Goal: Communication & Community: Answer question/provide support

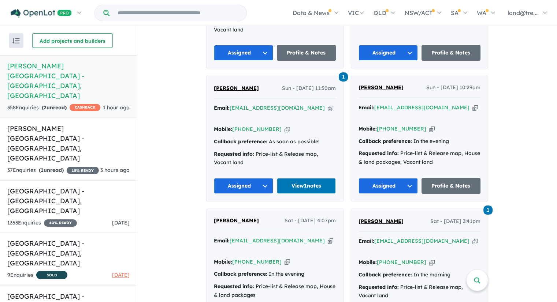
scroll to position [1705, 0]
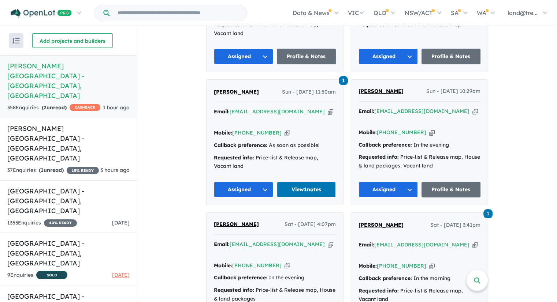
drag, startPoint x: 384, startPoint y: 207, endPoint x: 448, endPoint y: 208, distance: 64.4
click at [54, 65] on h5 "Nelson Quarter Estate - Box Hill , NSW" at bounding box center [68, 81] width 122 height 40
click at [58, 104] on strong "( 2 unread)" at bounding box center [54, 107] width 25 height 7
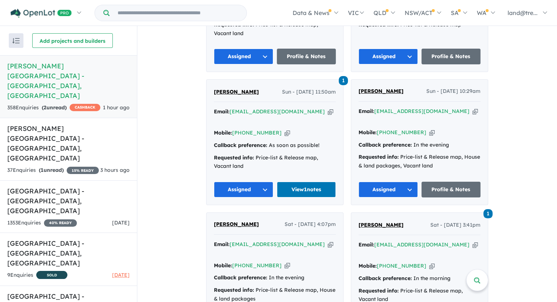
click at [59, 104] on strong "( 2 unread)" at bounding box center [54, 107] width 25 height 7
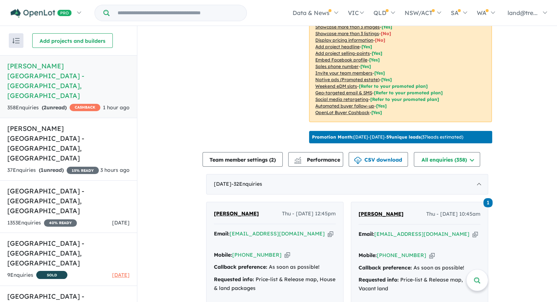
scroll to position [157, 0]
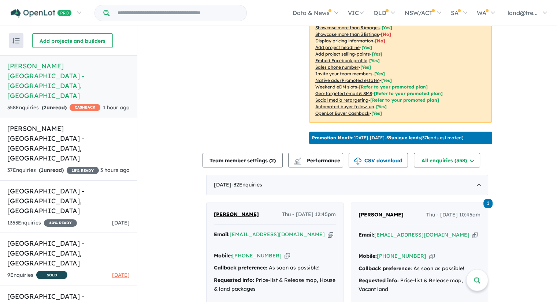
click at [53, 104] on strong "( 2 unread)" at bounding box center [54, 107] width 25 height 7
click at [208, 79] on div "Image order ( 10 ) Add images Status: Selling Now In Planning Coming Soon Selli…" at bounding box center [255, 11] width 106 height 271
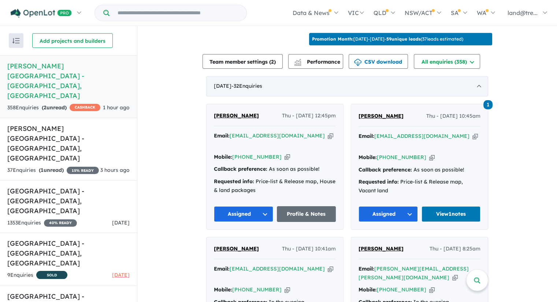
scroll to position [257, 0]
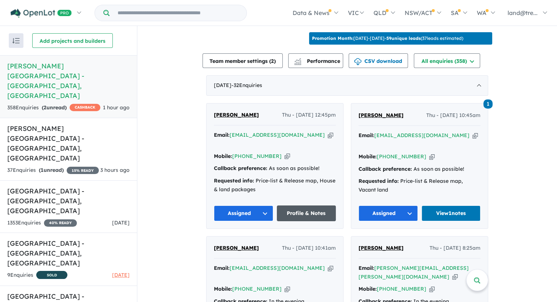
click at [296, 206] on link "Profile & Notes" at bounding box center [306, 214] width 59 height 16
click at [55, 104] on strong "( 2 unread)" at bounding box center [54, 107] width 25 height 7
click at [74, 65] on h5 "Nelson Quarter Estate - Box Hill , NSW" at bounding box center [68, 81] width 122 height 40
click at [65, 65] on h5 "Nelson Quarter Estate - Box Hill , NSW" at bounding box center [68, 81] width 122 height 40
click at [61, 104] on strong "( 2 unread)" at bounding box center [54, 107] width 25 height 7
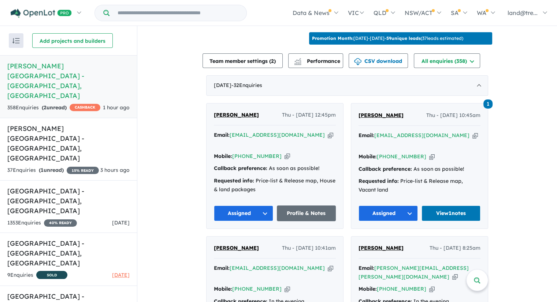
click at [51, 104] on strong "( 2 unread)" at bounding box center [54, 107] width 25 height 7
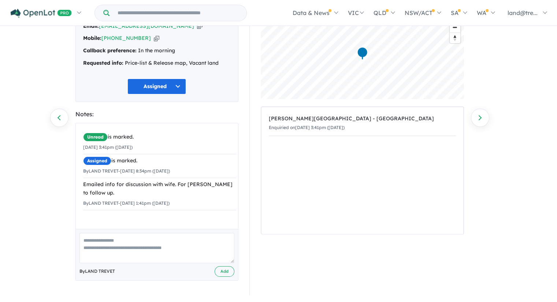
scroll to position [49, 0]
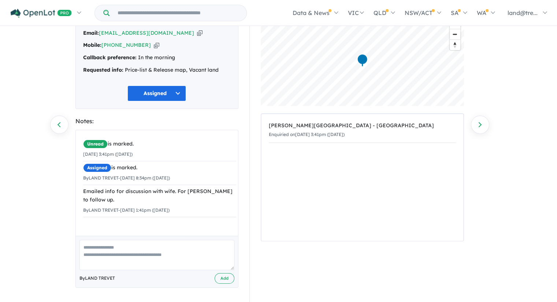
click at [108, 247] on textarea at bounding box center [156, 255] width 155 height 30
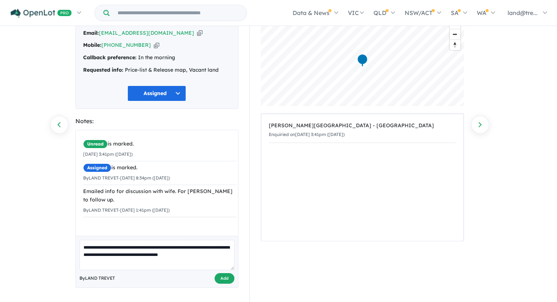
type textarea "**********"
click at [222, 277] on button "Add" at bounding box center [225, 278] width 20 height 11
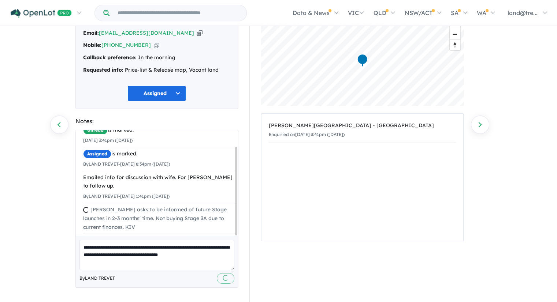
scroll to position [0, 0]
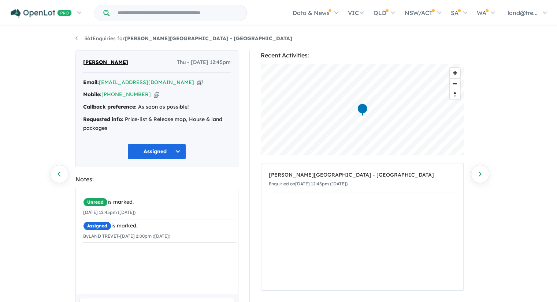
scroll to position [58, 0]
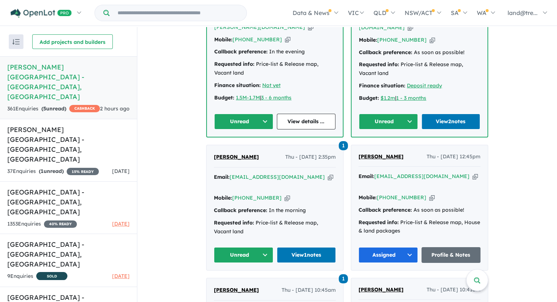
scroll to position [376, 0]
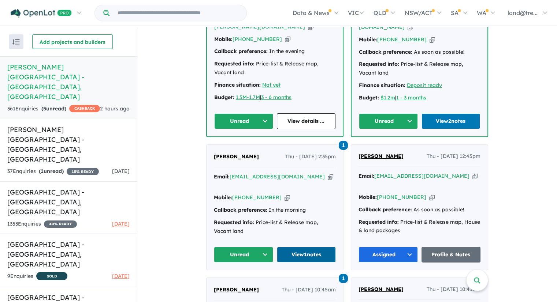
drag, startPoint x: 191, startPoint y: 171, endPoint x: 301, endPoint y: 232, distance: 125.5
click at [301, 247] on link "View 1 notes" at bounding box center [306, 255] width 59 height 16
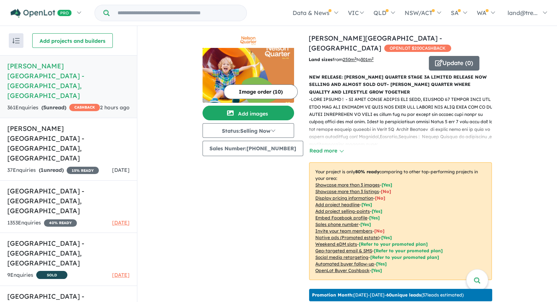
scroll to position [0, 0]
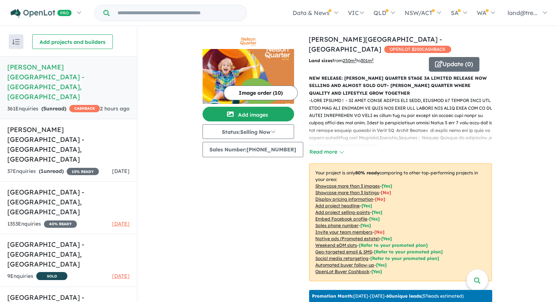
drag, startPoint x: 497, startPoint y: 159, endPoint x: 519, endPoint y: 163, distance: 22.4
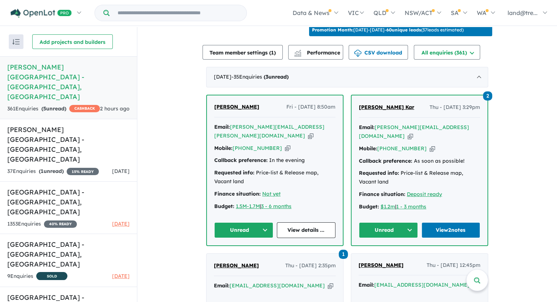
scroll to position [267, 0]
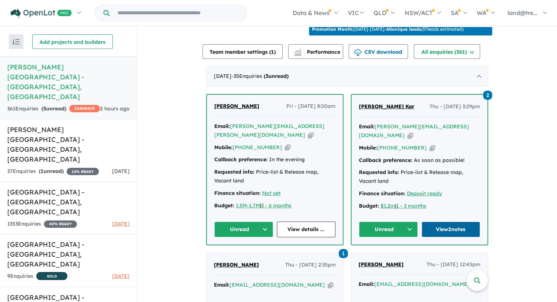
click at [451, 222] on link "View 2 notes" at bounding box center [450, 230] width 59 height 16
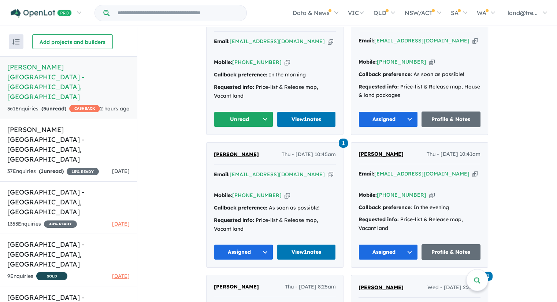
scroll to position [641, 0]
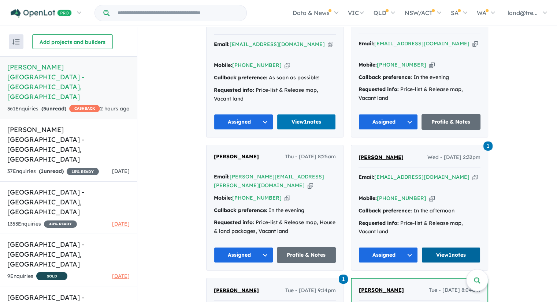
click at [440, 247] on link "View 1 notes" at bounding box center [450, 255] width 59 height 16
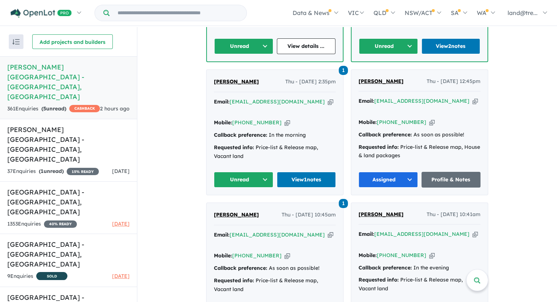
scroll to position [380, 0]
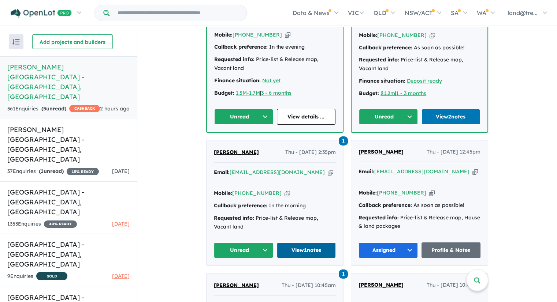
drag, startPoint x: 413, startPoint y: 157, endPoint x: 295, endPoint y: 227, distance: 137.0
click at [295, 243] on link "View 1 notes" at bounding box center [306, 251] width 59 height 16
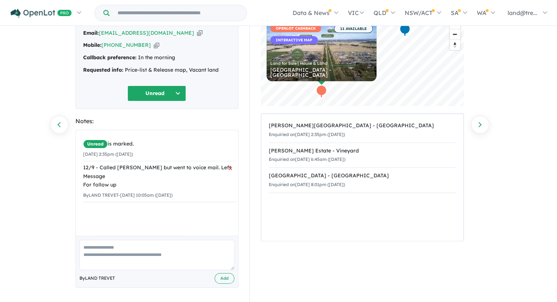
scroll to position [48, 0]
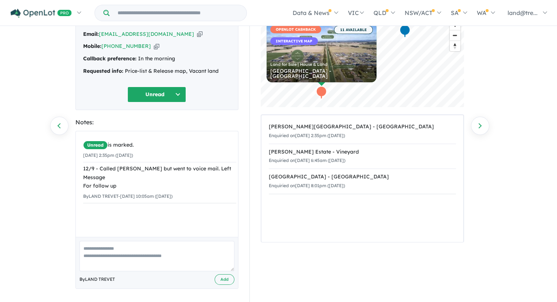
click at [135, 252] on textarea at bounding box center [156, 256] width 155 height 30
click at [82, 246] on textarea "**********" at bounding box center [156, 256] width 155 height 30
click at [146, 248] on textarea "**********" at bounding box center [156, 256] width 155 height 30
type textarea "**********"
click at [222, 282] on button "Add" at bounding box center [225, 280] width 20 height 11
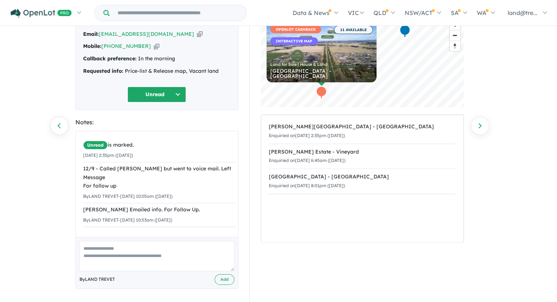
click at [179, 96] on button "Unread" at bounding box center [156, 95] width 59 height 16
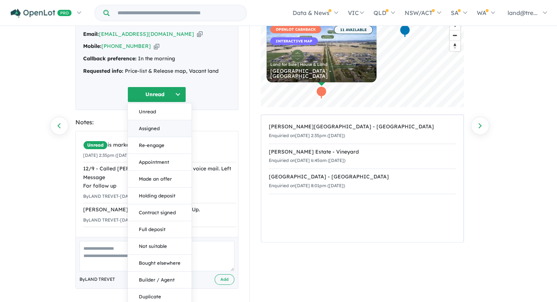
click at [151, 126] on button "Assigned" at bounding box center [160, 128] width 64 height 17
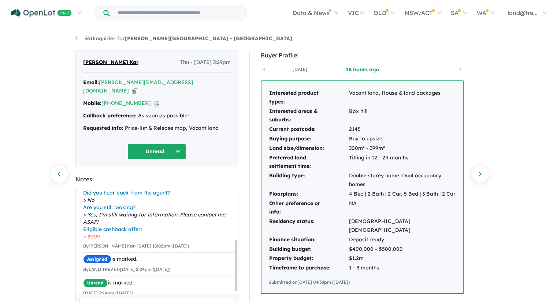
scroll to position [110, 0]
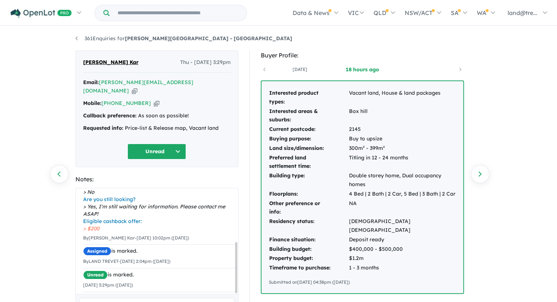
click at [173, 144] on button "Unread" at bounding box center [156, 152] width 59 height 16
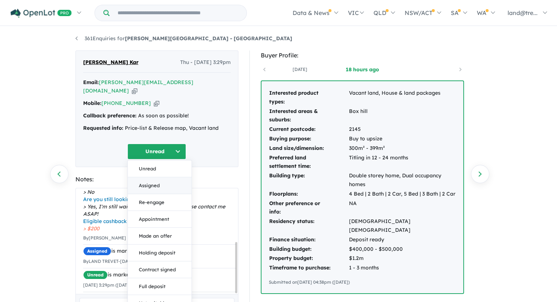
click at [150, 177] on button "Assigned" at bounding box center [160, 185] width 64 height 17
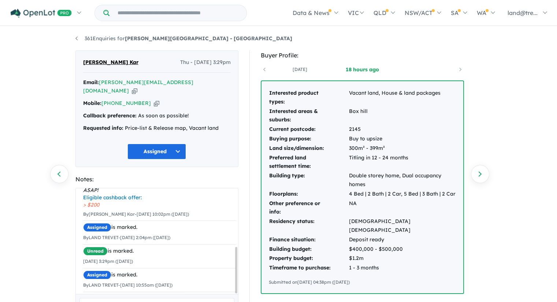
scroll to position [138, 0]
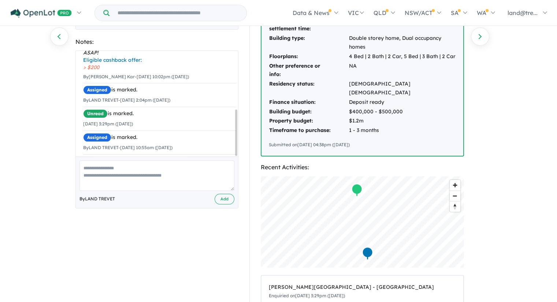
click at [168, 164] on textarea at bounding box center [156, 176] width 155 height 30
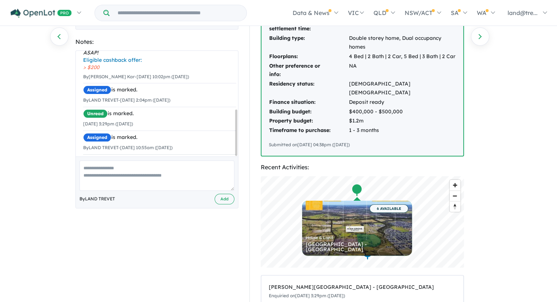
click at [147, 163] on textarea at bounding box center [156, 176] width 155 height 30
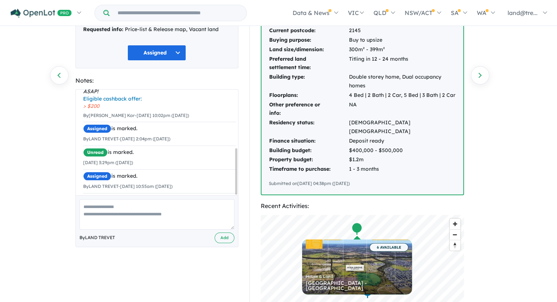
scroll to position [98, 0]
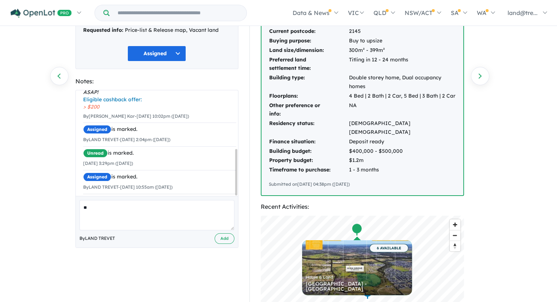
type textarea "*"
click at [159, 200] on textarea "**********" at bounding box center [156, 215] width 155 height 30
click at [82, 201] on textarea "**********" at bounding box center [156, 215] width 155 height 30
click at [211, 201] on textarea "**********" at bounding box center [156, 215] width 155 height 30
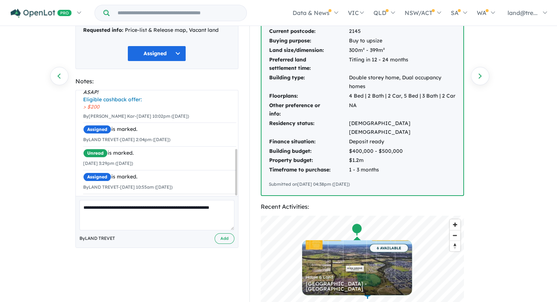
drag, startPoint x: 216, startPoint y: 199, endPoint x: 222, endPoint y: 136, distance: 63.3
click at [222, 136] on div "**********" at bounding box center [156, 169] width 163 height 158
type textarea "**********"
click at [229, 201] on textarea "**********" at bounding box center [156, 215] width 155 height 30
click at [224, 234] on button "Add" at bounding box center [225, 239] width 20 height 11
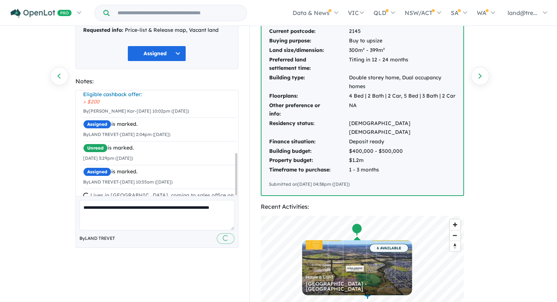
scroll to position [155, 0]
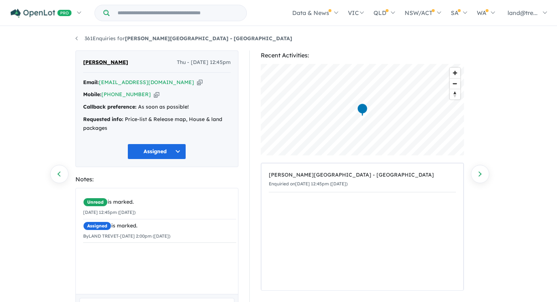
scroll to position [58, 0]
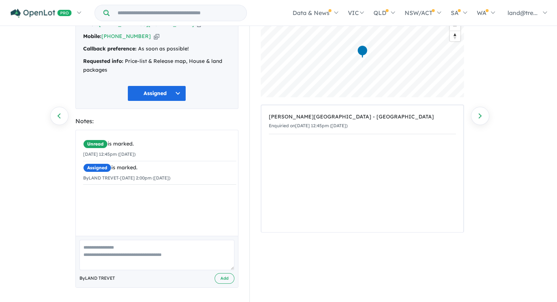
click at [103, 247] on textarea at bounding box center [156, 255] width 155 height 30
type textarea "*"
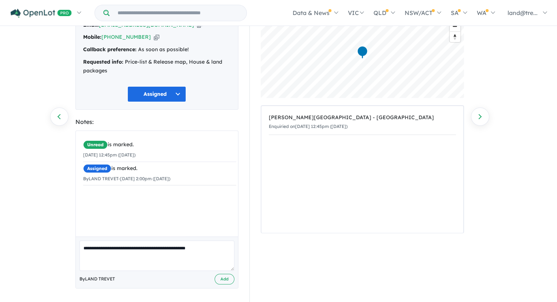
click at [213, 250] on textarea "**********" at bounding box center [156, 256] width 155 height 30
type textarea "**********"
click at [220, 276] on button "Add" at bounding box center [225, 279] width 20 height 11
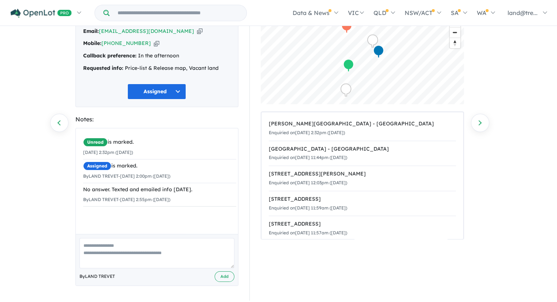
scroll to position [49, 0]
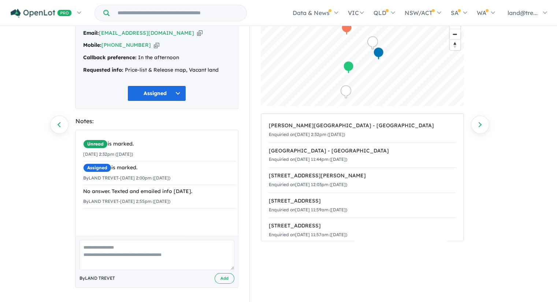
click at [135, 251] on textarea at bounding box center [156, 255] width 155 height 30
click at [182, 241] on textarea at bounding box center [156, 255] width 155 height 30
type textarea "*"
click at [83, 247] on textarea "**********" at bounding box center [156, 255] width 155 height 30
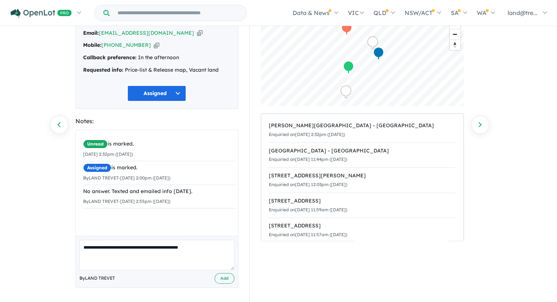
click at [82, 247] on textarea "**********" at bounding box center [156, 255] width 155 height 30
type textarea "**********"
click at [227, 280] on button "Add" at bounding box center [225, 278] width 20 height 11
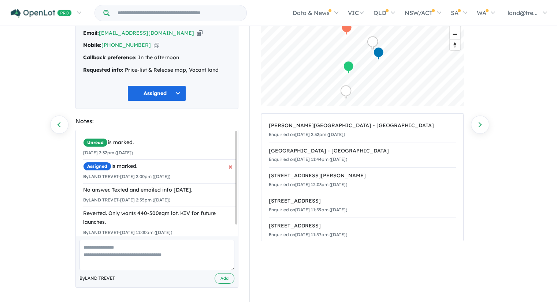
scroll to position [0, 0]
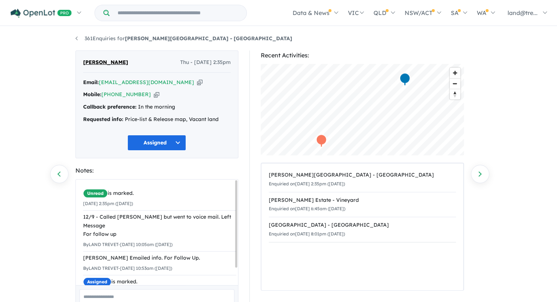
click at [165, 140] on button "Assigned" at bounding box center [156, 143] width 59 height 16
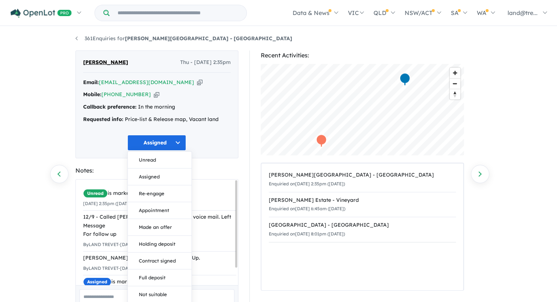
scroll to position [67, 0]
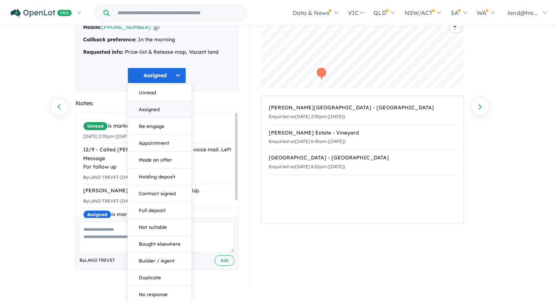
click at [149, 107] on button "Assigned" at bounding box center [160, 109] width 64 height 17
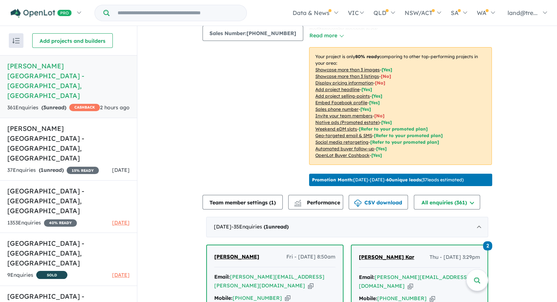
scroll to position [261, 0]
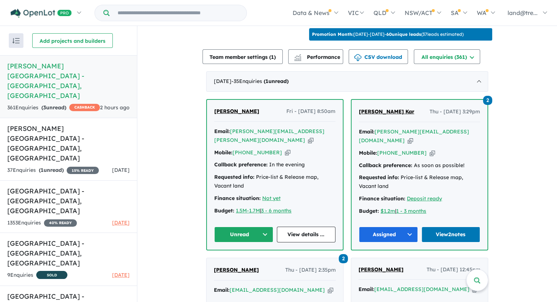
drag, startPoint x: 263, startPoint y: 209, endPoint x: 529, endPoint y: 116, distance: 281.6
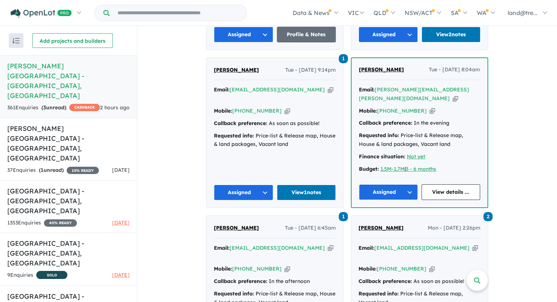
scroll to position [861, 0]
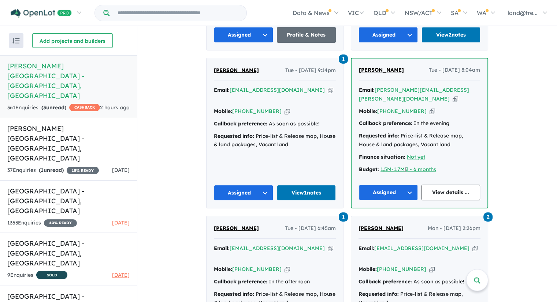
drag, startPoint x: 172, startPoint y: 182, endPoint x: 517, endPoint y: 97, distance: 355.7
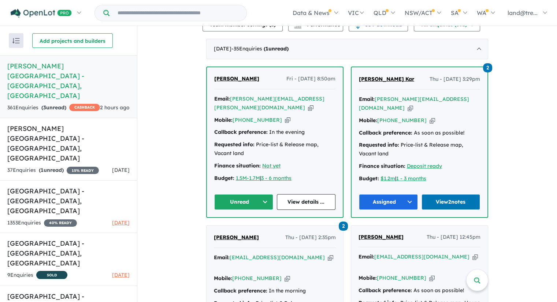
scroll to position [293, 0]
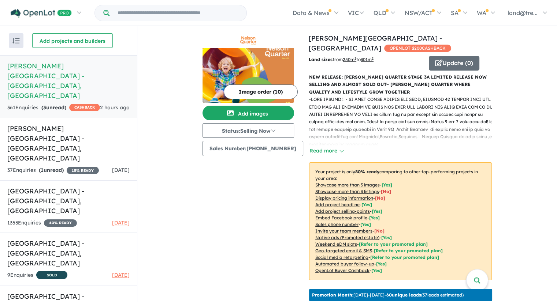
scroll to position [293, 0]
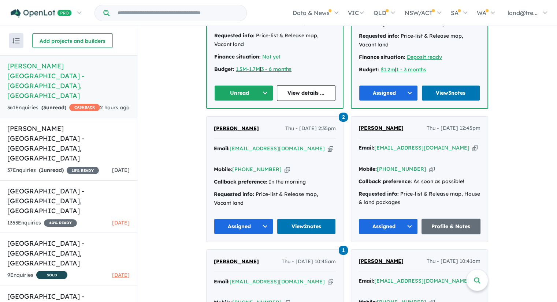
scroll to position [402, 0]
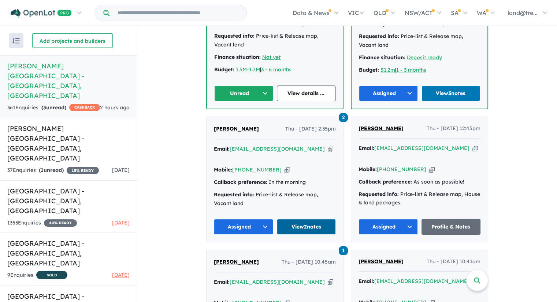
click at [303, 219] on link "View 2 notes" at bounding box center [306, 227] width 59 height 16
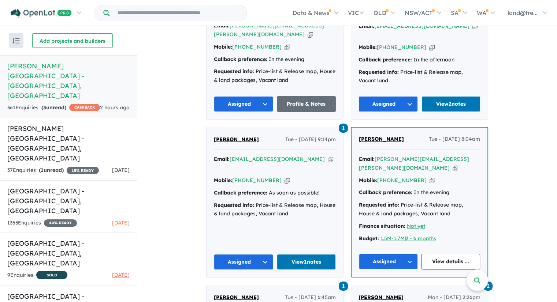
scroll to position [792, 0]
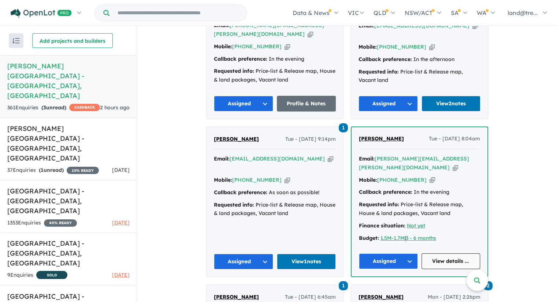
click at [456, 254] on link "View details ..." at bounding box center [450, 262] width 59 height 16
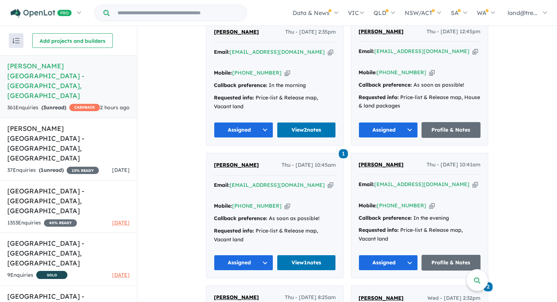
scroll to position [497, 0]
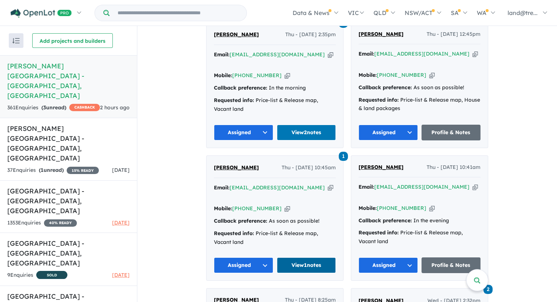
click at [296, 258] on link "View 1 notes" at bounding box center [306, 266] width 59 height 16
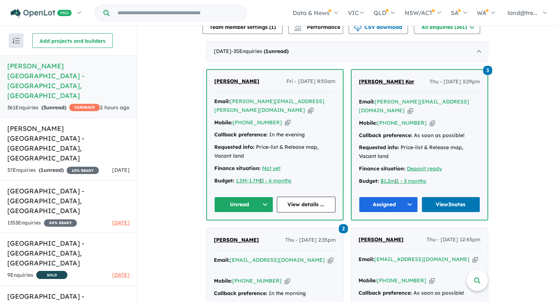
scroll to position [333, 0]
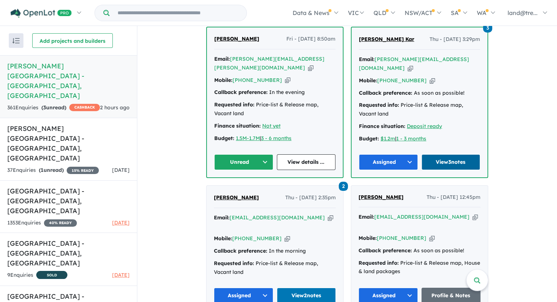
click at [452, 154] on link "View 3 notes" at bounding box center [450, 162] width 59 height 16
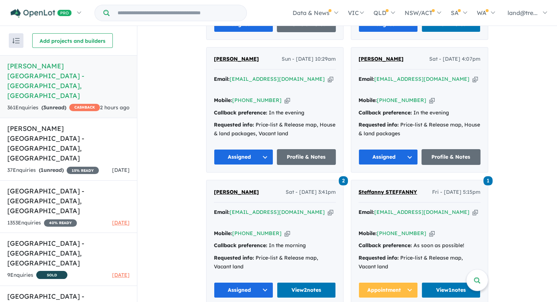
scroll to position [2196, 0]
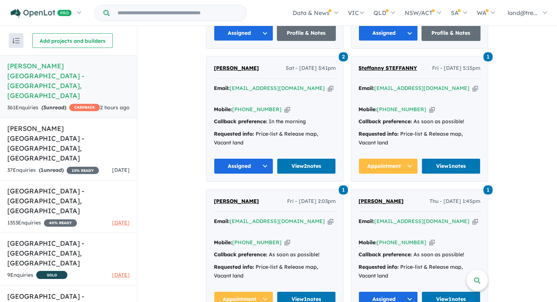
drag, startPoint x: 369, startPoint y: 121, endPoint x: 533, endPoint y: 156, distance: 167.9
click at [49, 104] on strong "( 3 unread)" at bounding box center [53, 107] width 25 height 7
click at [54, 104] on strong "( 3 unread)" at bounding box center [53, 107] width 25 height 7
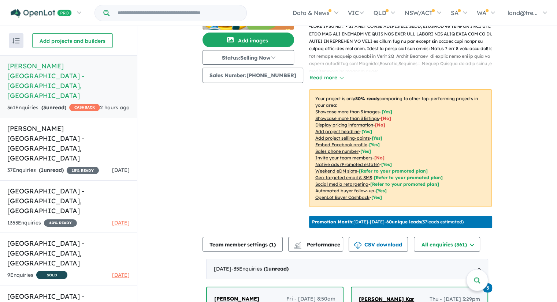
scroll to position [0, 0]
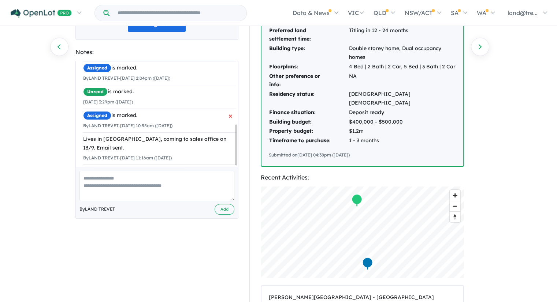
scroll to position [165, 0]
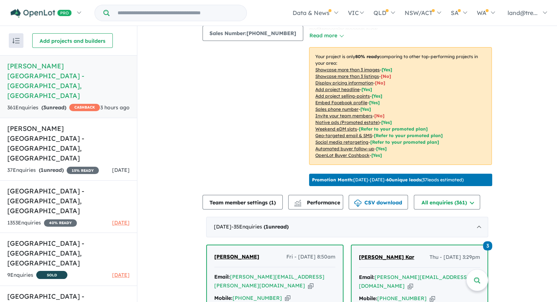
scroll to position [276, 0]
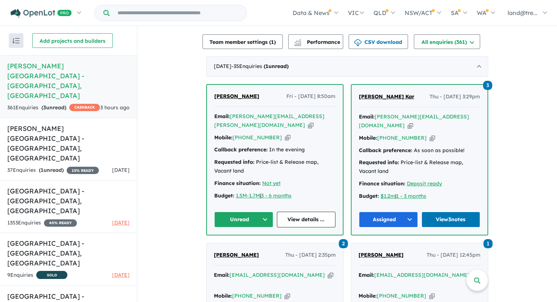
click at [57, 104] on strong "( 3 unread)" at bounding box center [53, 107] width 25 height 7
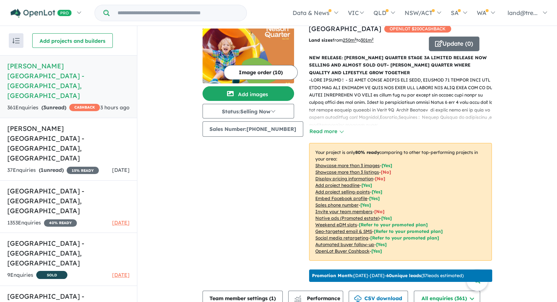
scroll to position [0, 0]
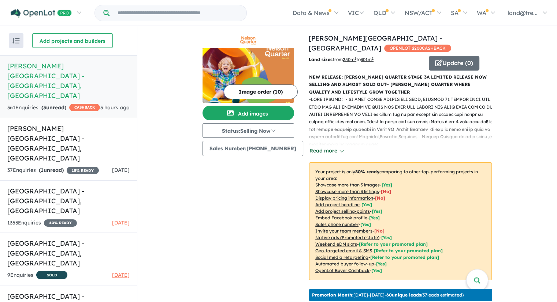
click at [332, 147] on button "Read more" at bounding box center [326, 151] width 34 height 8
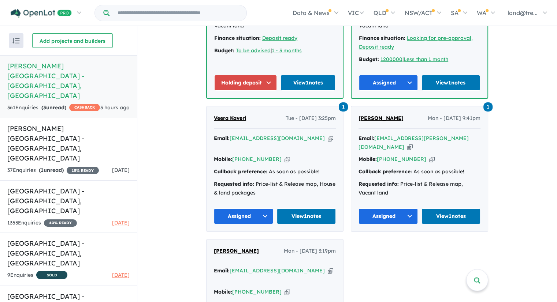
scroll to position [2867, 0]
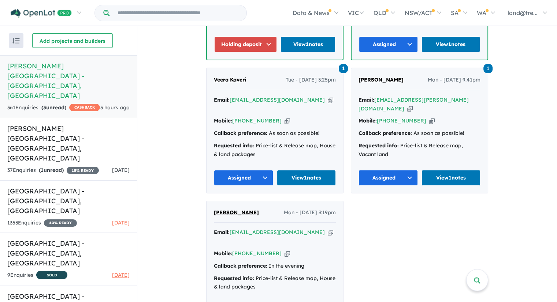
drag, startPoint x: 313, startPoint y: 143, endPoint x: 292, endPoint y: 142, distance: 20.9
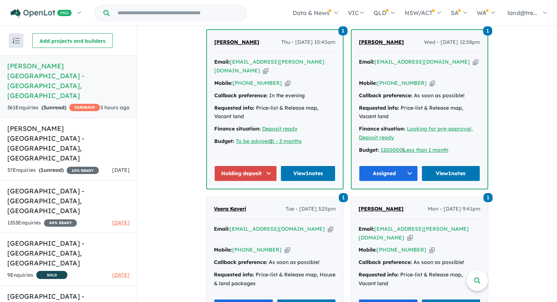
scroll to position [2738, 0]
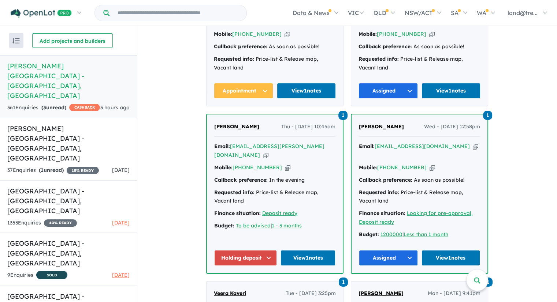
scroll to position [2651, 0]
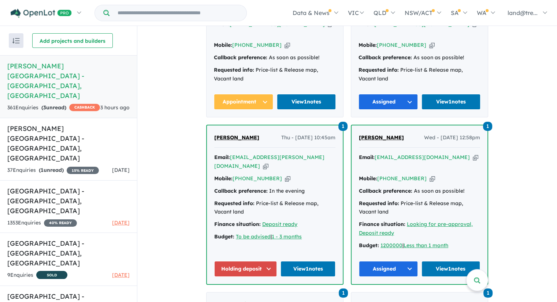
scroll to position [2533, 0]
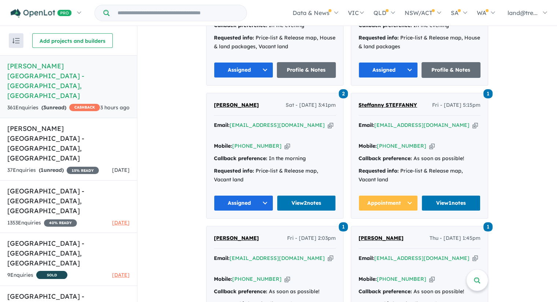
scroll to position [2407, 0]
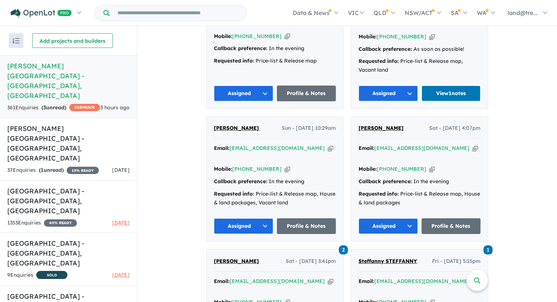
scroll to position [0, 0]
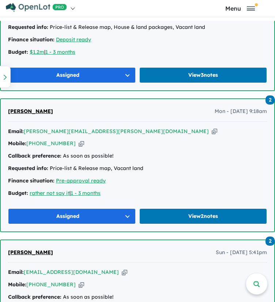
drag, startPoint x: 226, startPoint y: 43, endPoint x: 286, endPoint y: 46, distance: 59.7
click at [275, 46] on html "Skip to main content Homepage My Dashboard (6) Buyer Demand Index Suburb/Counci…" at bounding box center [137, 151] width 275 height 302
click at [2, 75] on div at bounding box center [5, 77] width 11 height 22
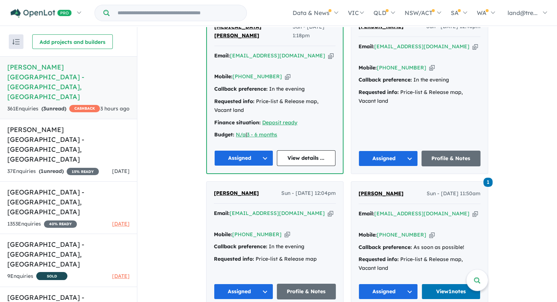
scroll to position [2054, 0]
click at [452, 284] on link "View 1 notes" at bounding box center [450, 292] width 59 height 16
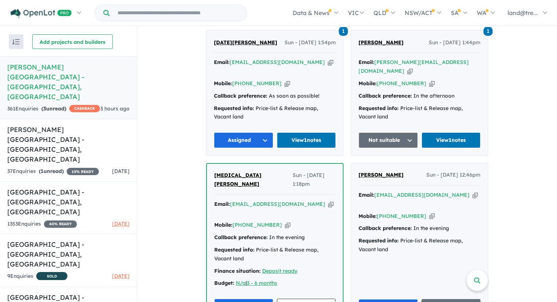
scroll to position [1905, 0]
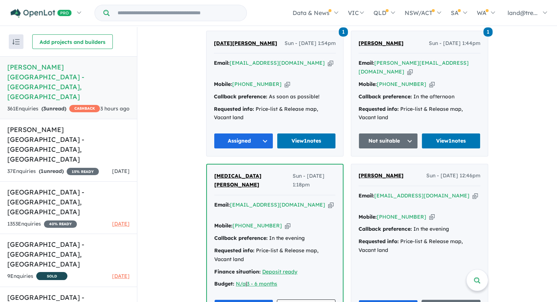
drag, startPoint x: 305, startPoint y: 175, endPoint x: 300, endPoint y: 172, distance: 5.3
click at [300, 300] on link "View details ..." at bounding box center [306, 308] width 59 height 16
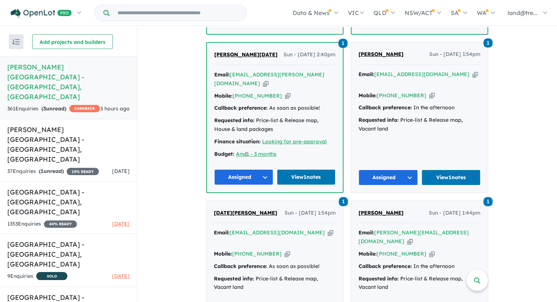
scroll to position [1730, 0]
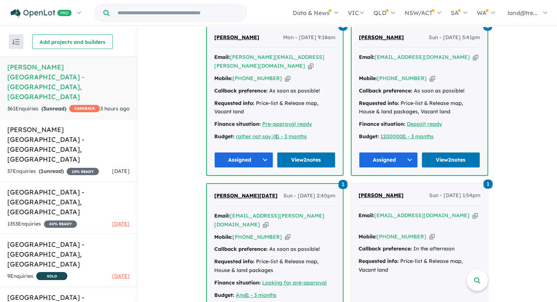
scroll to position [1594, 0]
drag, startPoint x: 438, startPoint y: 217, endPoint x: 433, endPoint y: 210, distance: 8.6
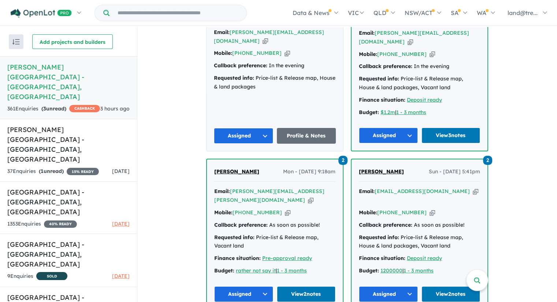
scroll to position [1460, 0]
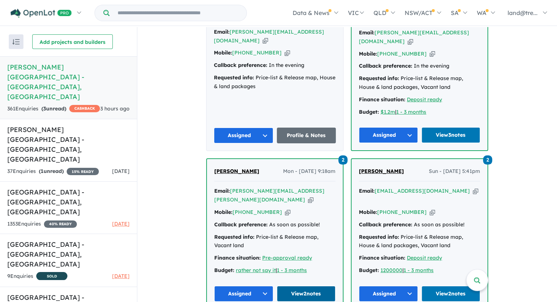
click at [302, 286] on link "View 2 notes" at bounding box center [306, 294] width 59 height 16
click at [450, 286] on link "View 2 notes" at bounding box center [450, 294] width 59 height 16
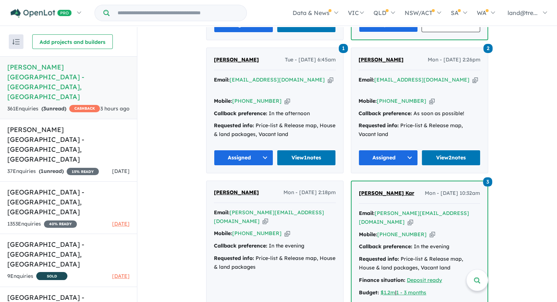
scroll to position [1280, 0]
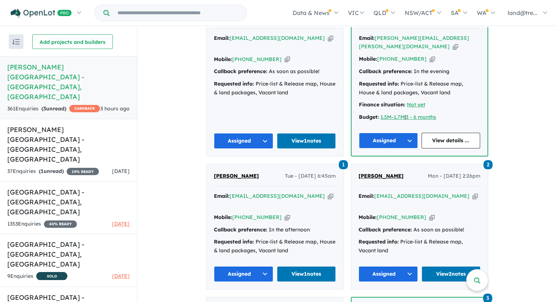
scroll to position [1161, 0]
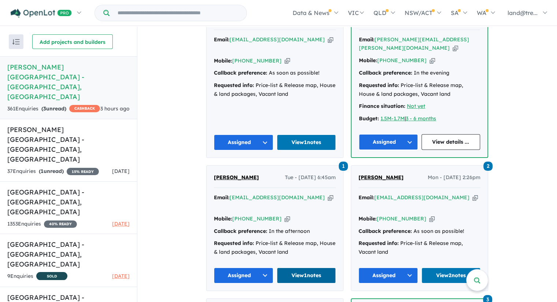
click at [290, 268] on link "View 1 notes" at bounding box center [306, 276] width 59 height 16
click at [448, 268] on link "View 2 notes" at bounding box center [450, 276] width 59 height 16
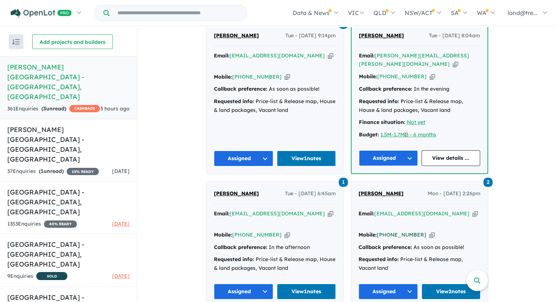
scroll to position [1148, 0]
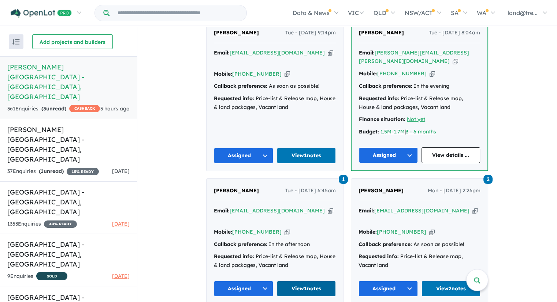
click at [303, 281] on link "View 1 notes" at bounding box center [306, 289] width 59 height 16
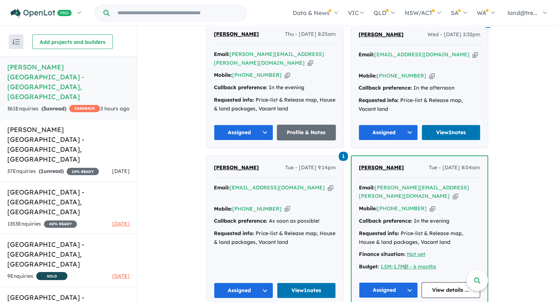
scroll to position [1013, 0]
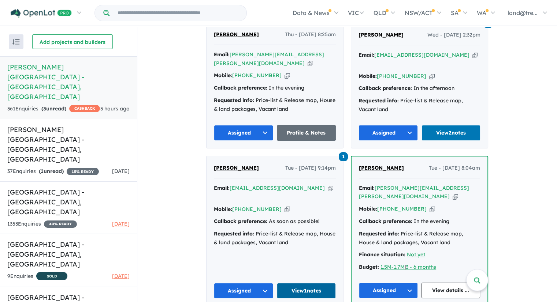
click at [299, 283] on link "View 1 notes" at bounding box center [306, 291] width 59 height 16
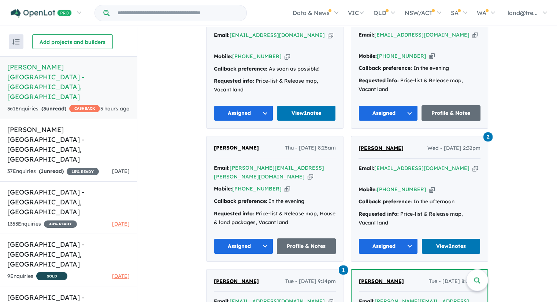
scroll to position [899, 0]
click at [428, 210] on div "Requested info: Price-list & Release map, Vacant land" at bounding box center [419, 219] width 122 height 18
click at [453, 239] on link "View 2 notes" at bounding box center [450, 247] width 59 height 16
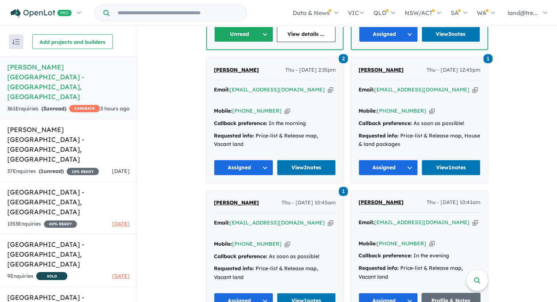
scroll to position [712, 0]
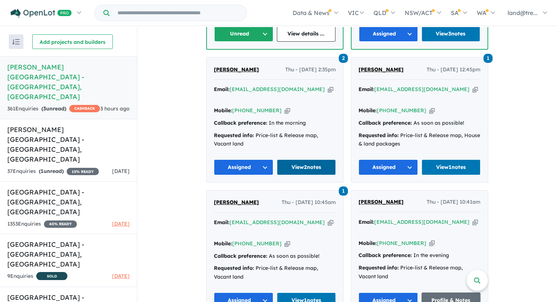
drag, startPoint x: 436, startPoint y: 134, endPoint x: 315, endPoint y: 118, distance: 121.8
click at [315, 160] on link "View 2 notes" at bounding box center [306, 168] width 59 height 16
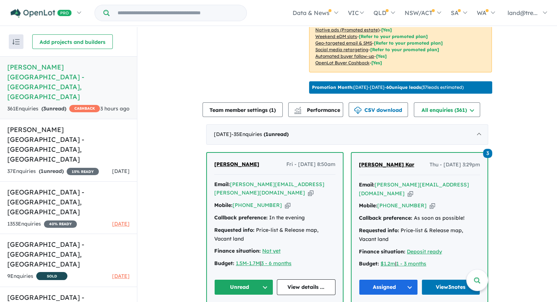
scroll to position [556, 0]
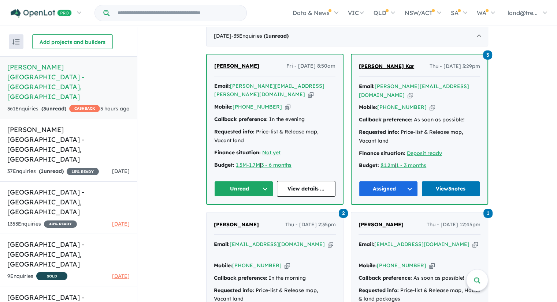
drag, startPoint x: 244, startPoint y: 148, endPoint x: 227, endPoint y: 147, distance: 16.9
click at [227, 181] on button "Unread" at bounding box center [243, 189] width 59 height 16
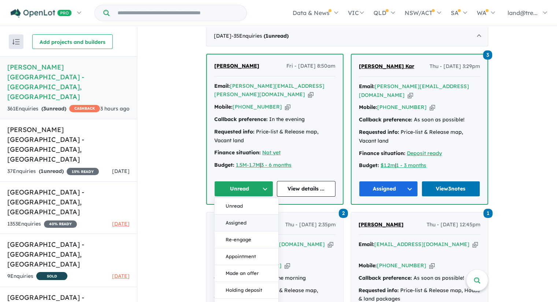
click at [236, 215] on button "Assigned" at bounding box center [247, 223] width 64 height 17
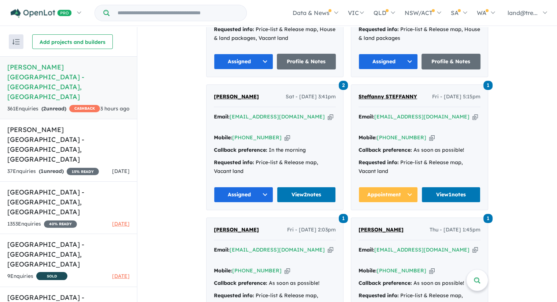
scroll to position [2416, 0]
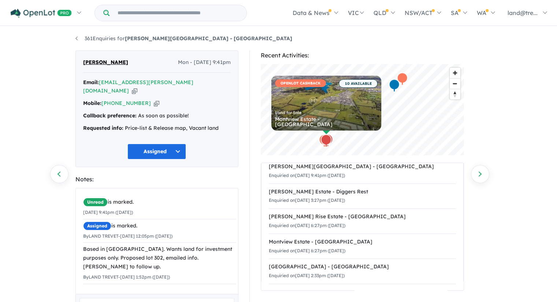
click at [174, 144] on button "Assigned" at bounding box center [156, 152] width 59 height 16
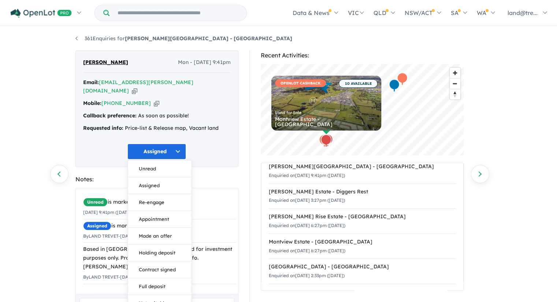
click at [216, 144] on div "Assigned Unread Assigned Re-engage Appointment Made an offer Holding deposit Co…" at bounding box center [157, 152] width 148 height 16
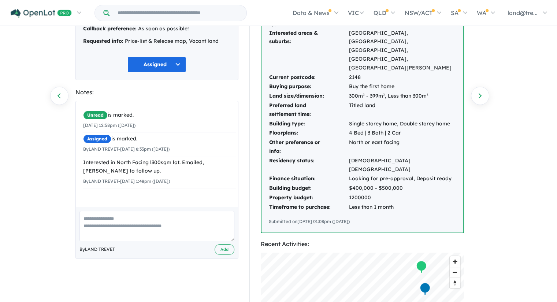
scroll to position [79, 0]
click at [151, 219] on textarea at bounding box center [156, 226] width 155 height 30
type textarea "**********"
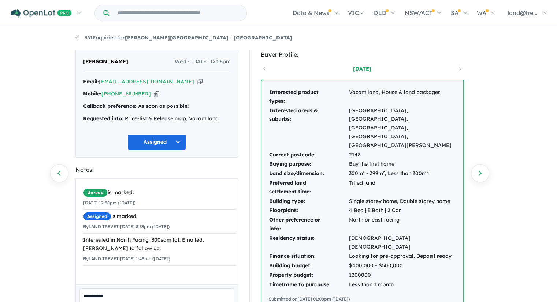
scroll to position [1, 0]
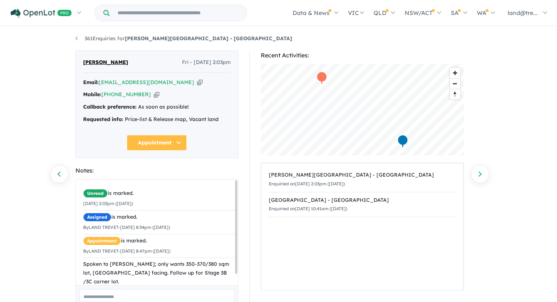
scroll to position [49, 0]
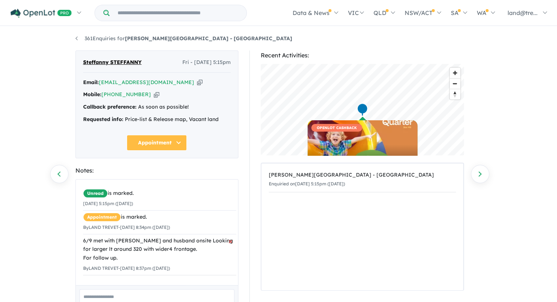
scroll to position [49, 0]
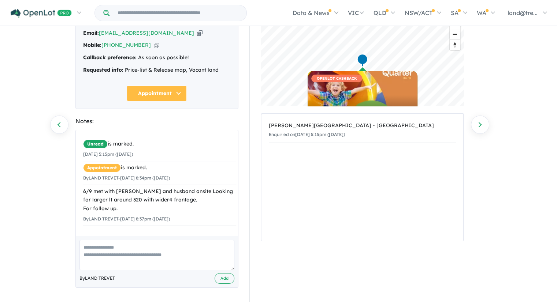
click at [32, 174] on div "361 Enquiries for [PERSON_NAME][GEOGRAPHIC_DATA] - [GEOGRAPHIC_DATA] Previous e…" at bounding box center [278, 116] width 557 height 276
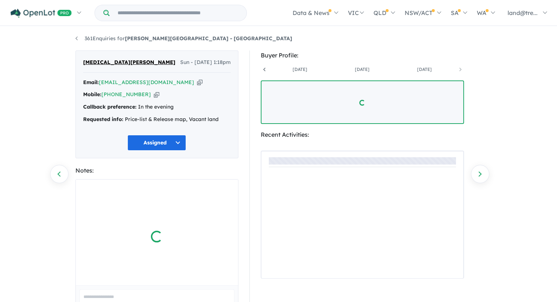
scroll to position [0, 116]
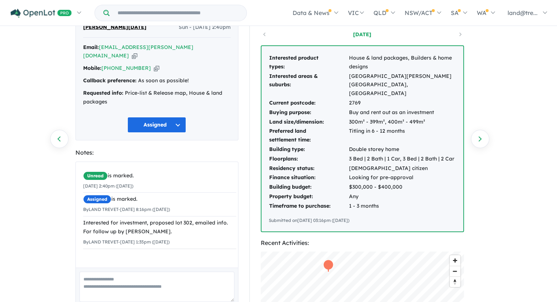
scroll to position [35, 0]
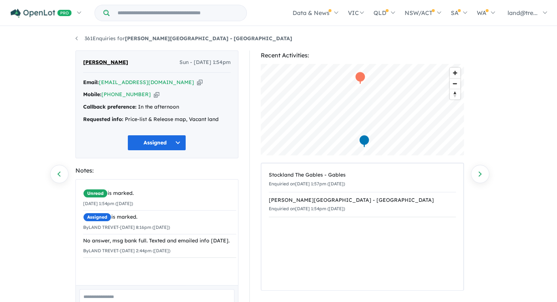
click at [28, 231] on div "361 Enquiries for Nelson Quarter Estate - Box Hill Previous enquiry Next enquir…" at bounding box center [278, 165] width 557 height 276
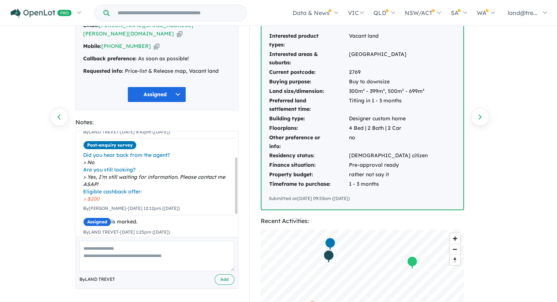
scroll to position [89, 0]
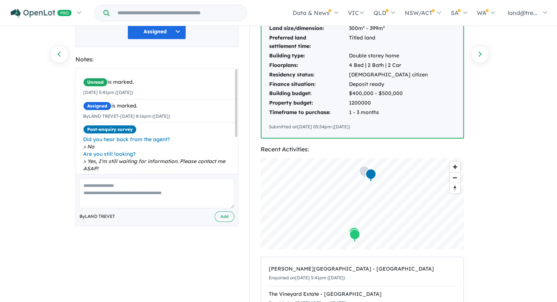
scroll to position [121, 0]
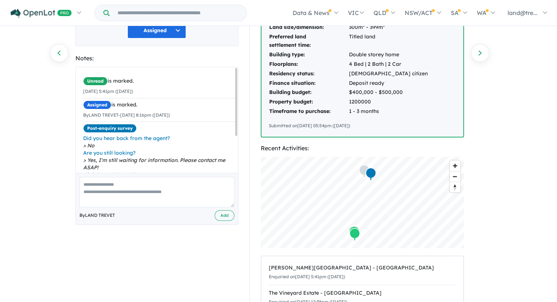
click at [167, 182] on textarea at bounding box center [156, 192] width 155 height 30
click at [97, 186] on textarea "**********" at bounding box center [156, 192] width 155 height 30
click at [187, 183] on textarea "**********" at bounding box center [156, 192] width 155 height 30
type textarea "**********"
click at [226, 216] on button "Add" at bounding box center [225, 215] width 20 height 11
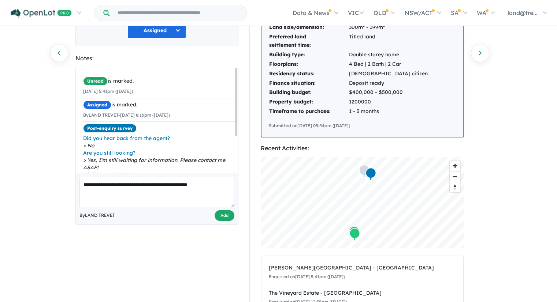
scroll to position [70, 0]
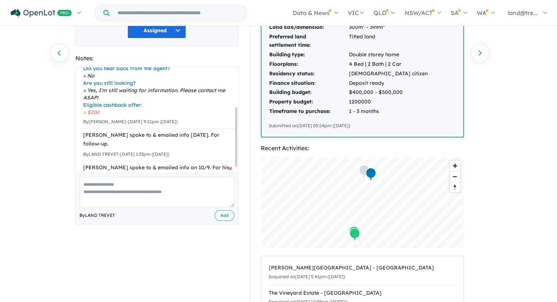
click at [228, 161] on span "×" at bounding box center [230, 168] width 4 height 14
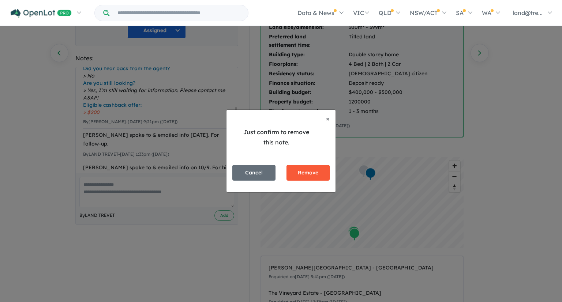
click at [317, 176] on button "Remove" at bounding box center [308, 173] width 43 height 16
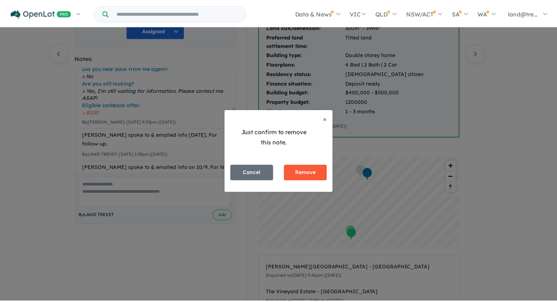
scroll to position [56, 0]
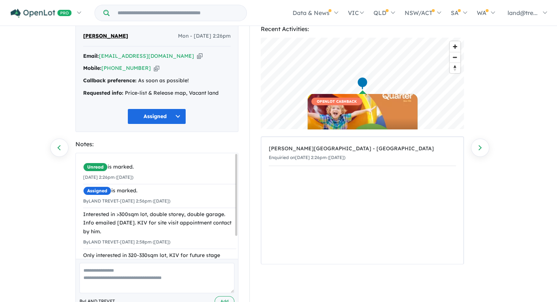
scroll to position [27, 0]
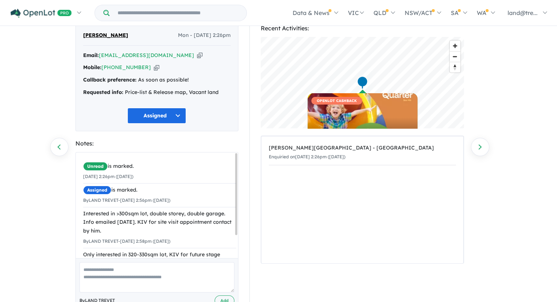
click at [43, 208] on div "361 Enquiries for [PERSON_NAME][GEOGRAPHIC_DATA] - [GEOGRAPHIC_DATA] Previous e…" at bounding box center [278, 138] width 557 height 276
click at [40, 89] on div "361 Enquiries for [PERSON_NAME][GEOGRAPHIC_DATA] - [GEOGRAPHIC_DATA] Previous e…" at bounding box center [278, 138] width 557 height 276
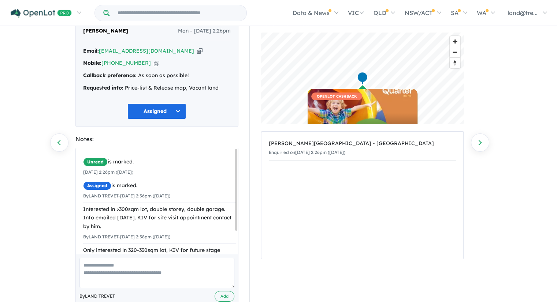
scroll to position [0, 0]
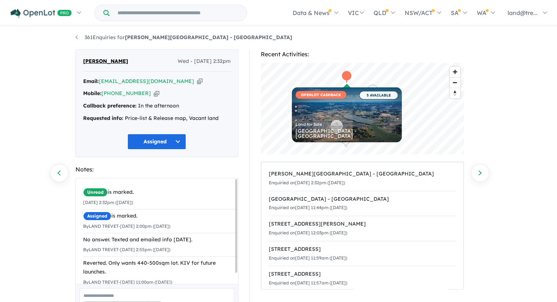
scroll to position [2, 0]
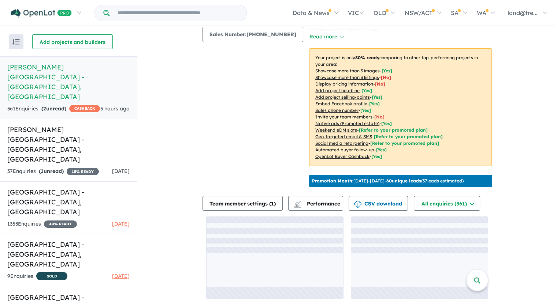
scroll to position [1, 0]
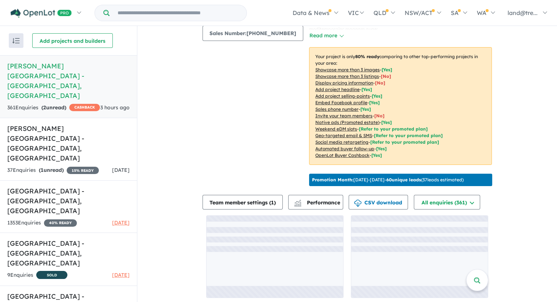
click at [530, 176] on div "View 6 projects in your account [PERSON_NAME][GEOGRAPHIC_DATA] - Box Hill OPENL…" at bounding box center [347, 108] width 420 height 395
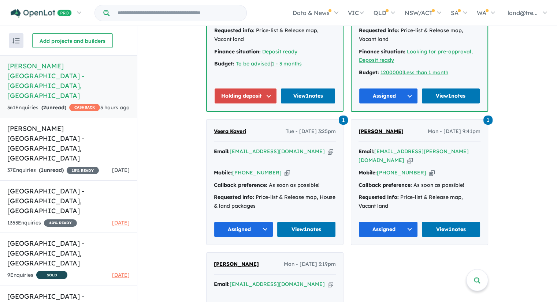
scroll to position [2648, 0]
